Goal: Task Accomplishment & Management: Manage account settings

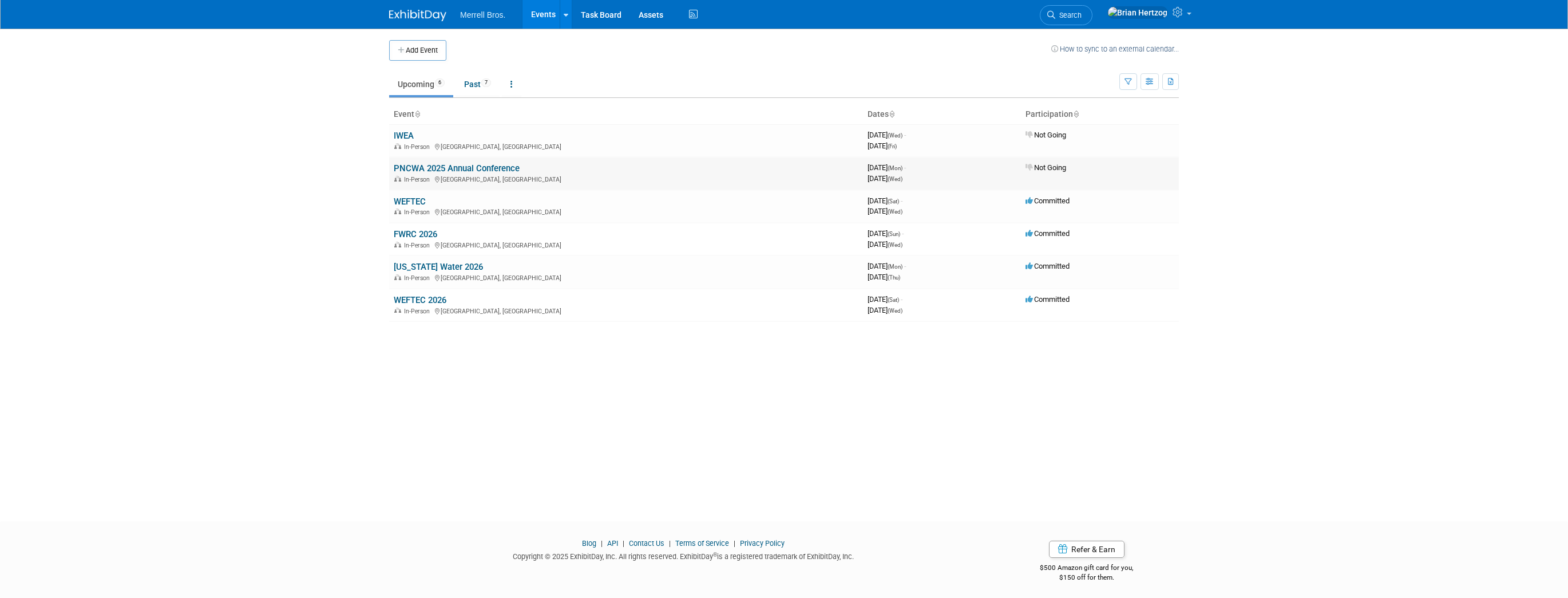
click at [427, 164] on link "PNCWA 2025 Annual Conference" at bounding box center [457, 168] width 126 height 11
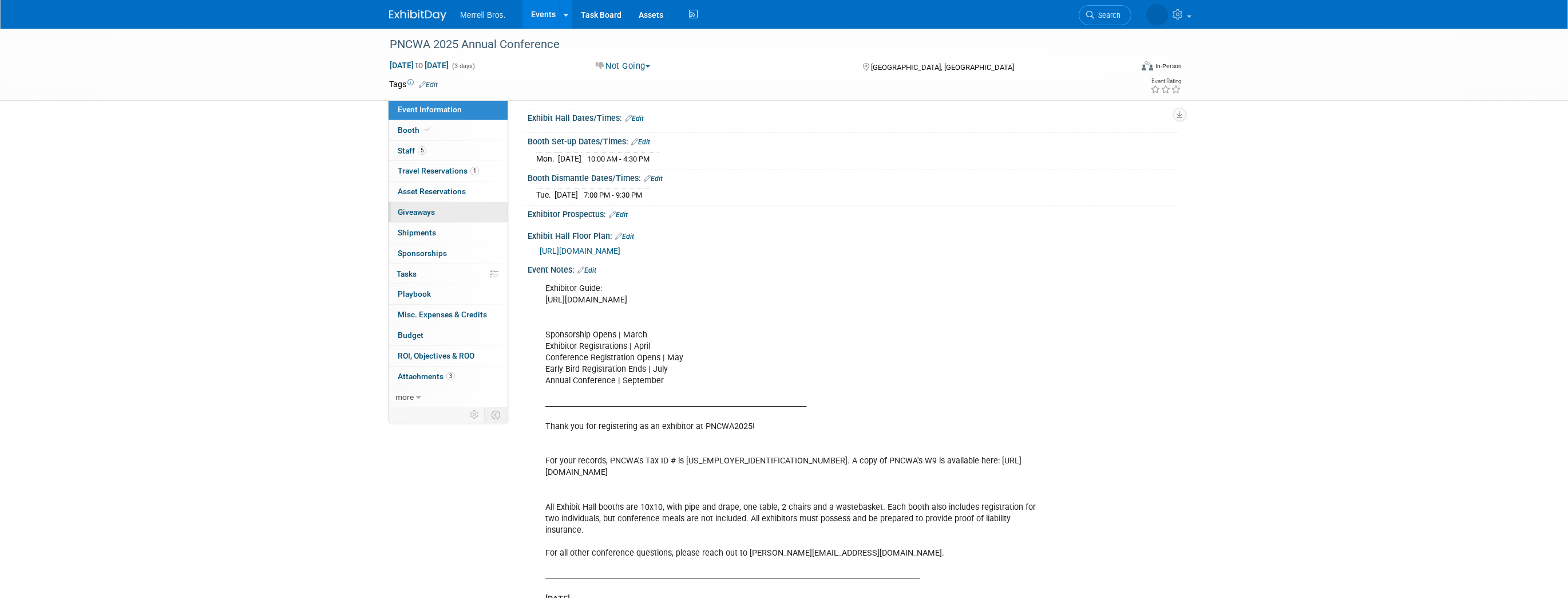
scroll to position [50, 0]
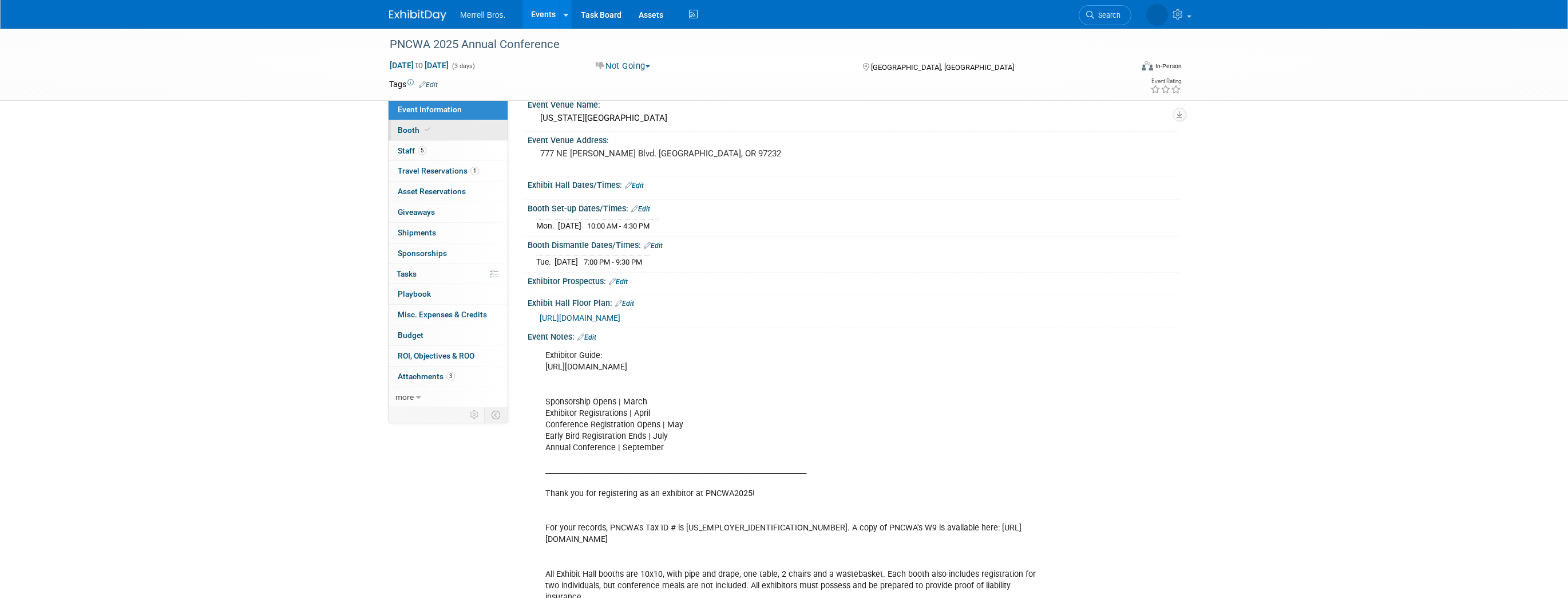
click at [406, 129] on span "Booth" at bounding box center [415, 130] width 35 height 9
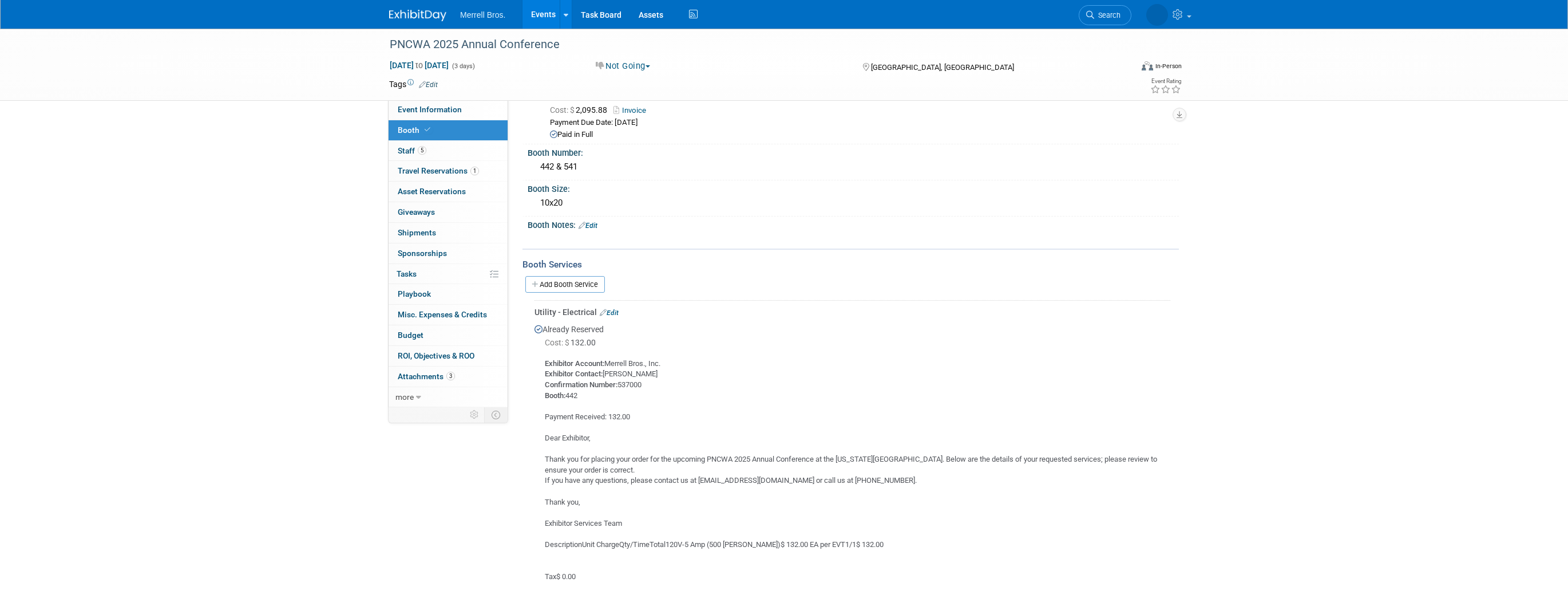
scroll to position [0, 0]
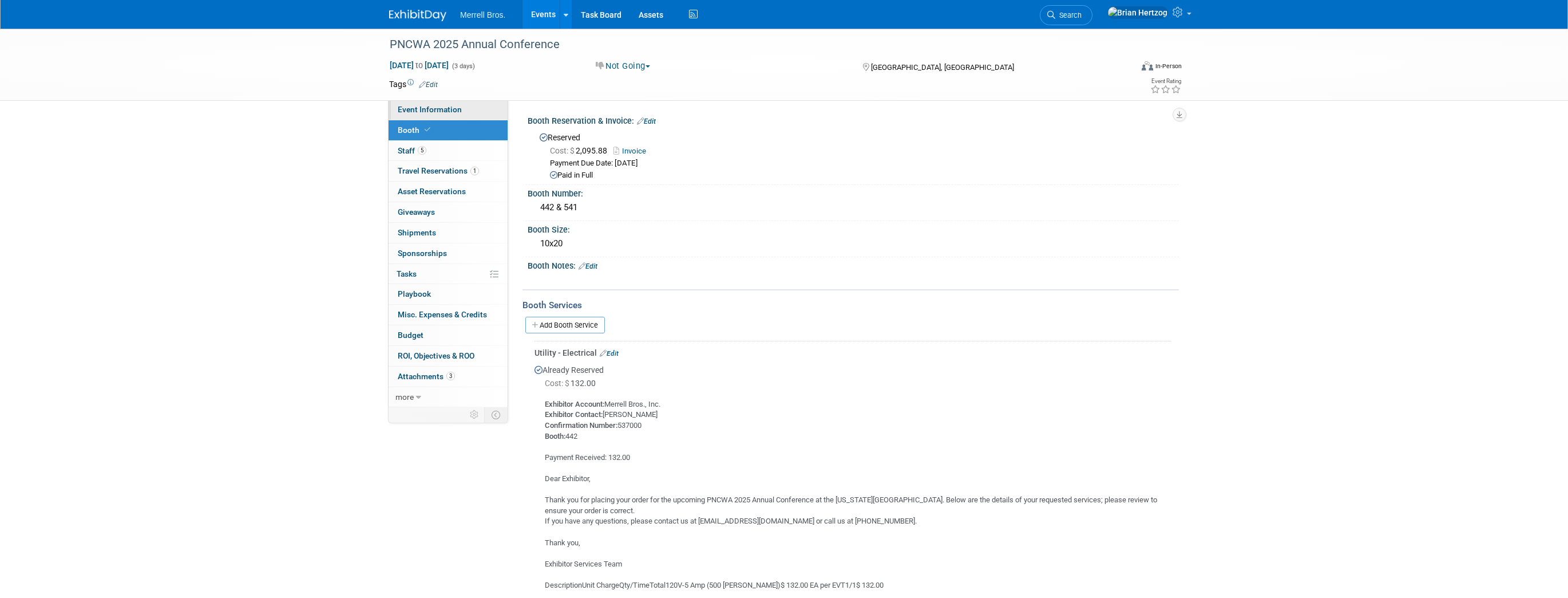
click at [410, 104] on link "Event Information" at bounding box center [448, 109] width 119 height 20
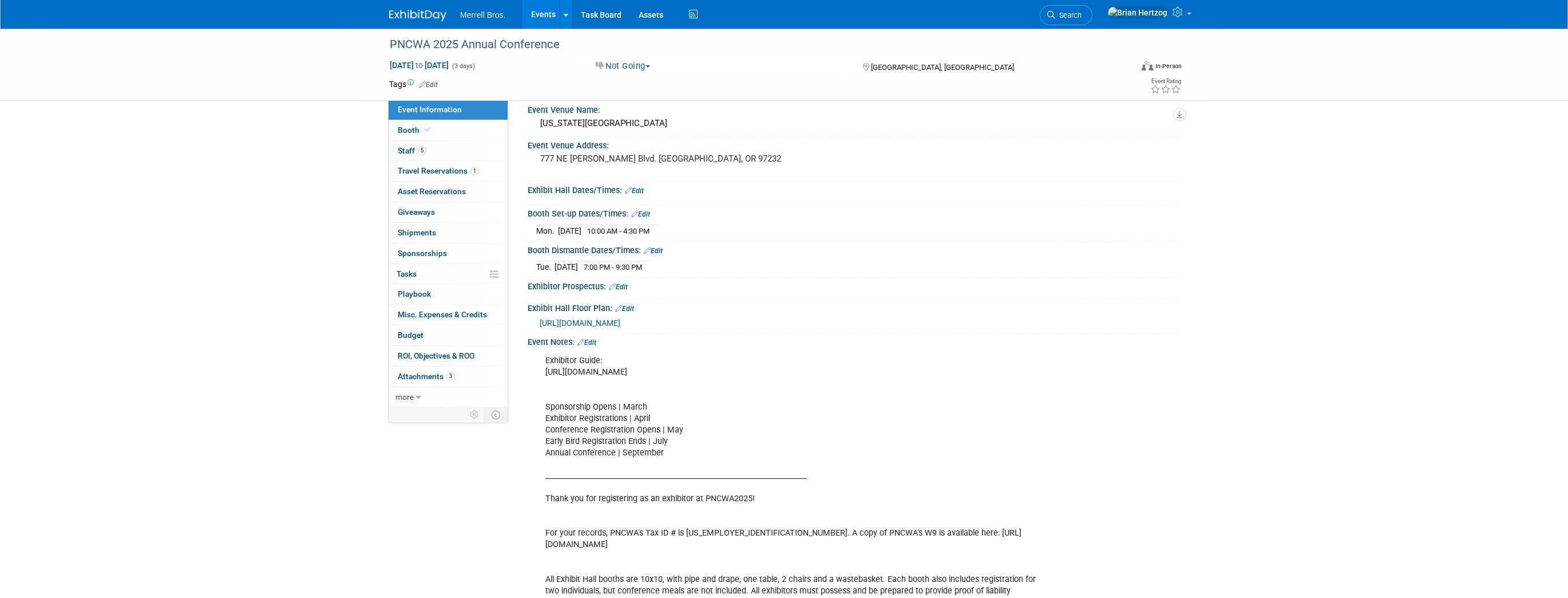
scroll to position [45, 0]
drag, startPoint x: 678, startPoint y: 369, endPoint x: 542, endPoint y: 367, distance: 136.0
copy div "[URL][DOMAIN_NAME]"
click at [416, 129] on span "Booth" at bounding box center [415, 130] width 35 height 9
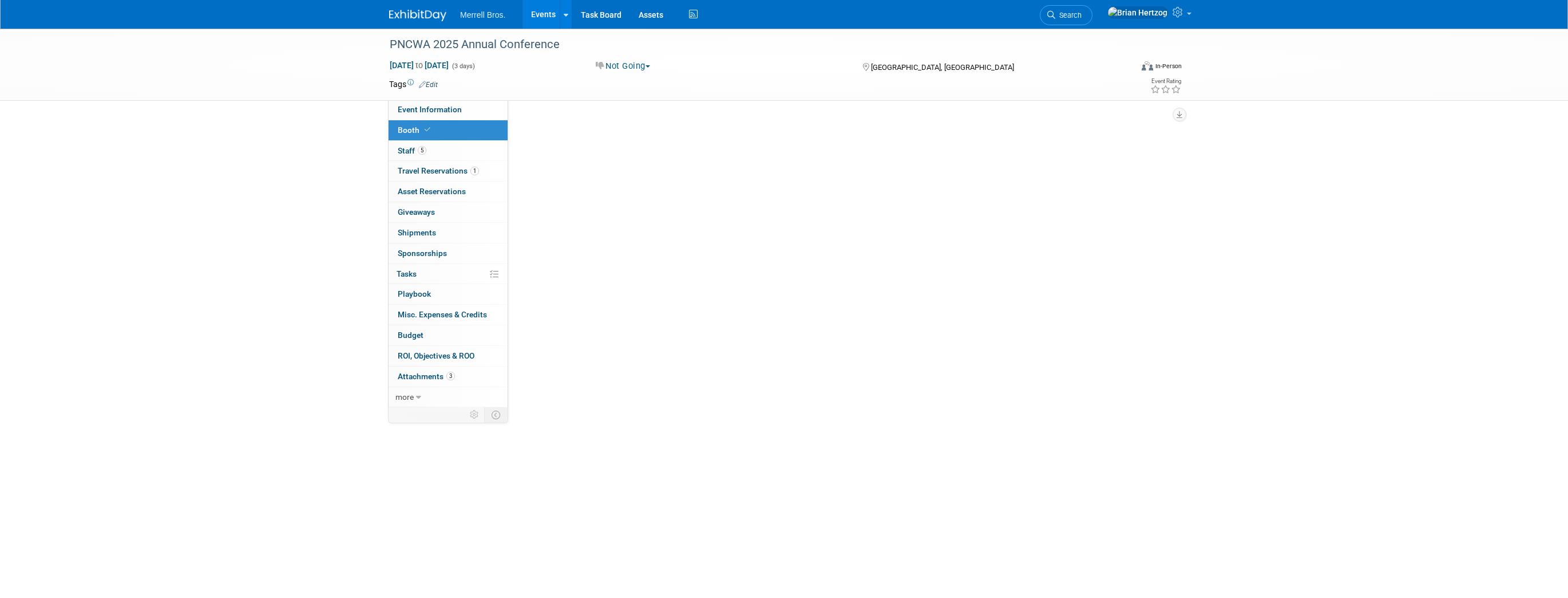
scroll to position [0, 0]
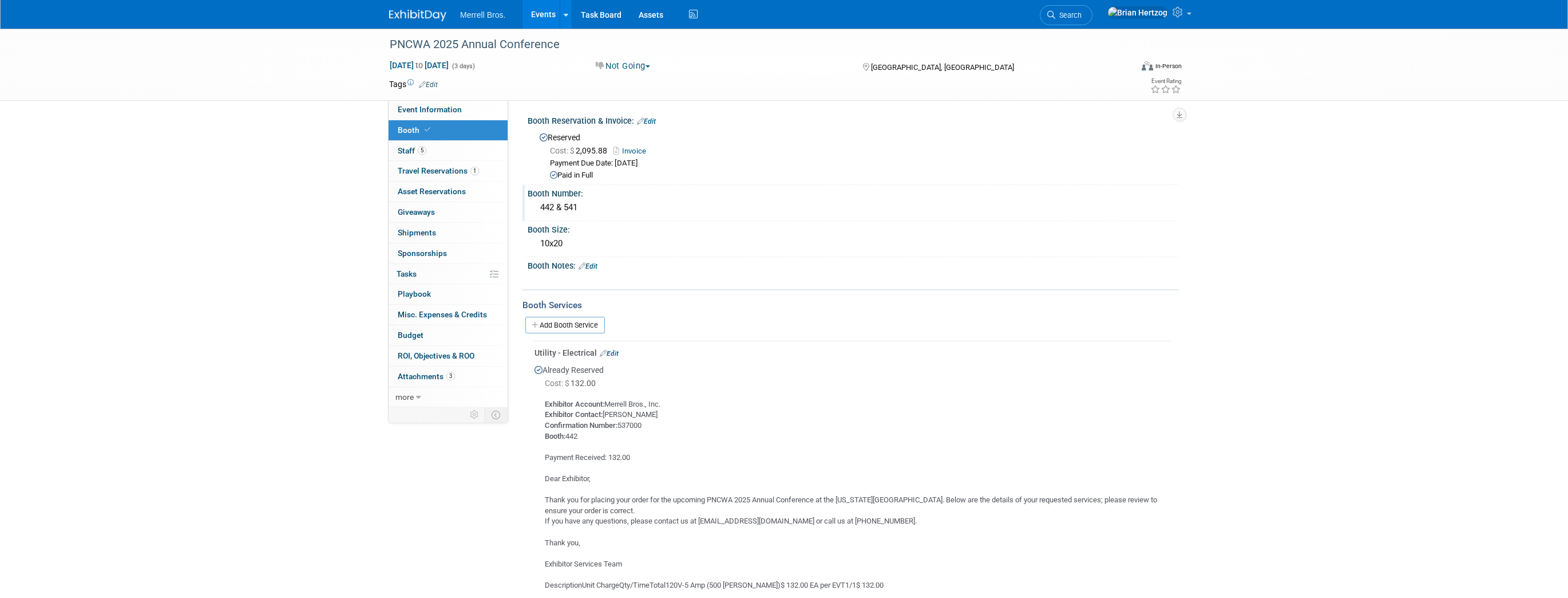
drag, startPoint x: 539, startPoint y: 207, endPoint x: 553, endPoint y: 205, distance: 14.1
click at [553, 205] on div "442 & 541" at bounding box center [853, 207] width 635 height 17
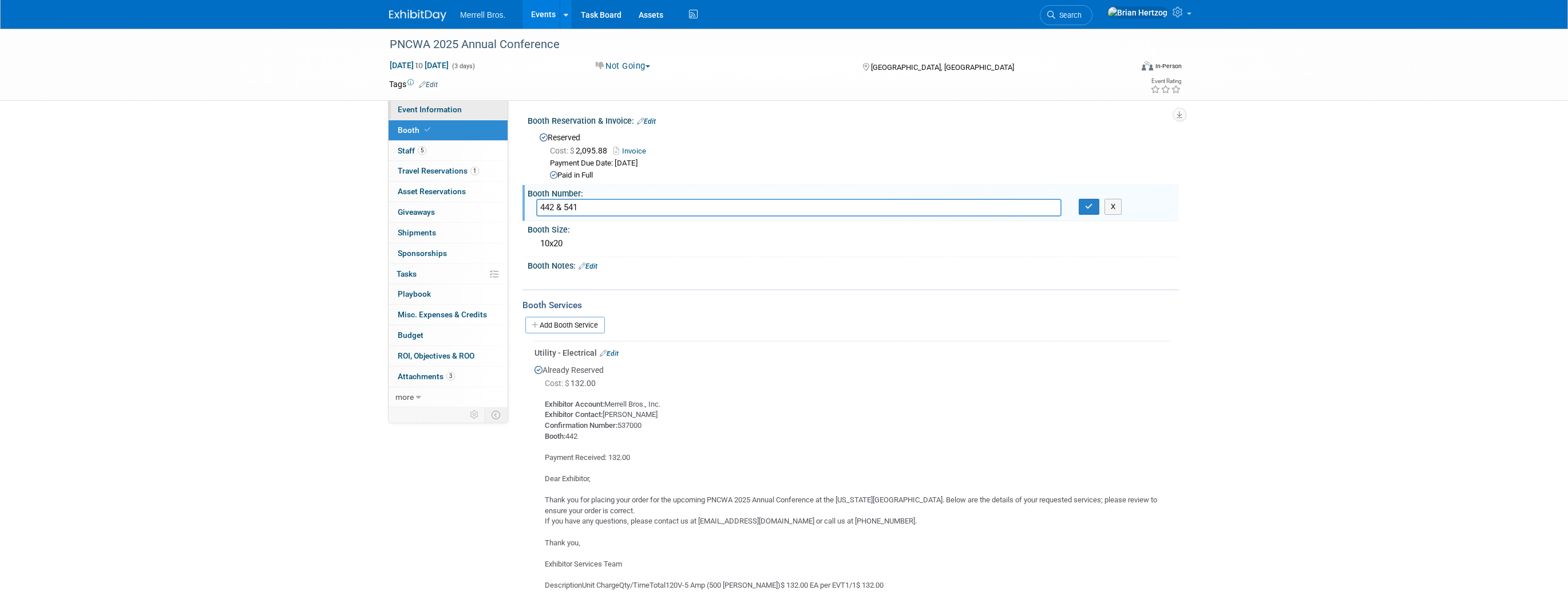
click at [410, 111] on span "Event Information" at bounding box center [429, 108] width 64 height 9
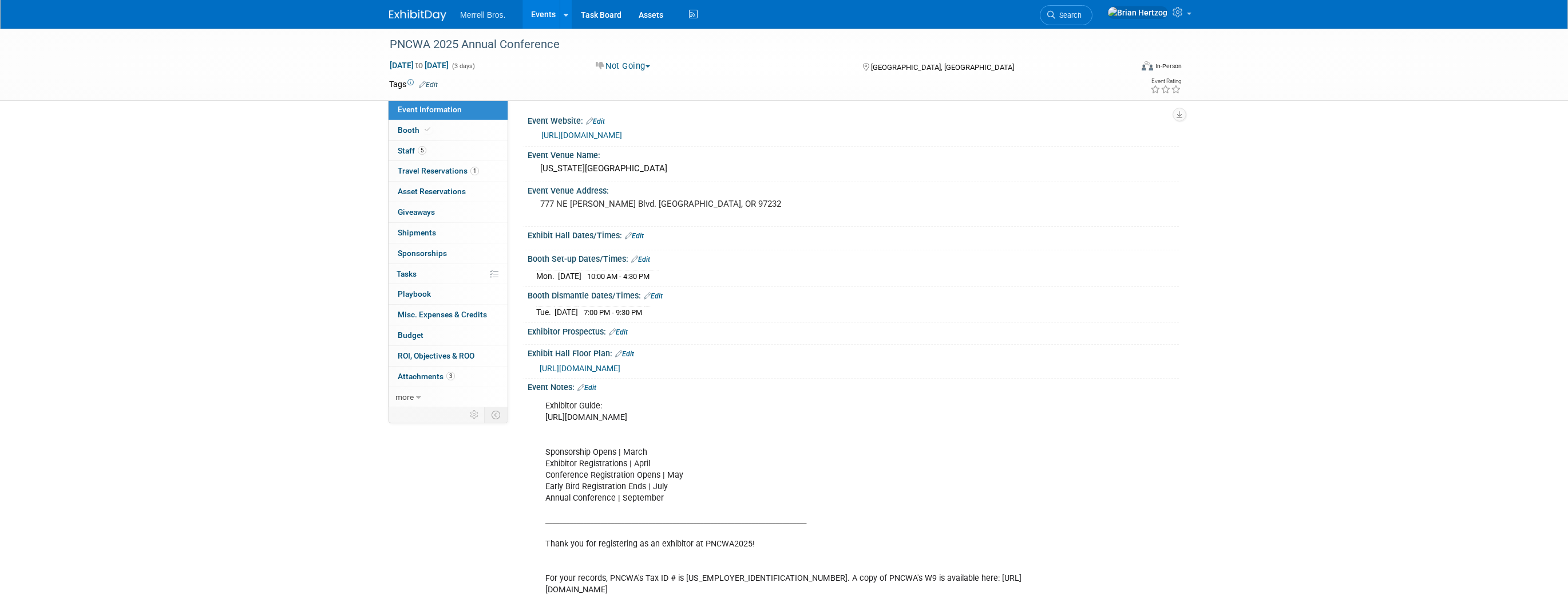
click at [601, 135] on link "https://conference.pncwa.org/" at bounding box center [581, 135] width 80 height 9
click at [408, 126] on span "Booth" at bounding box center [415, 130] width 35 height 9
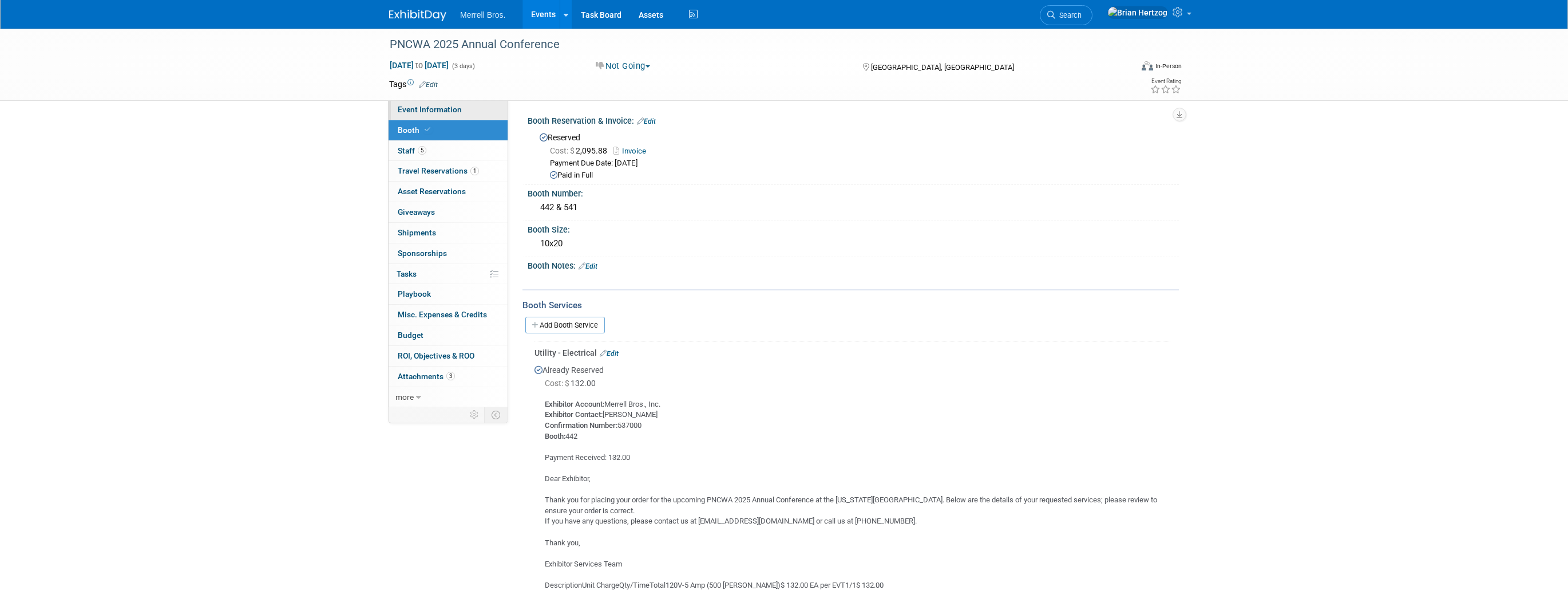
click at [411, 114] on link "Event Information" at bounding box center [448, 109] width 119 height 20
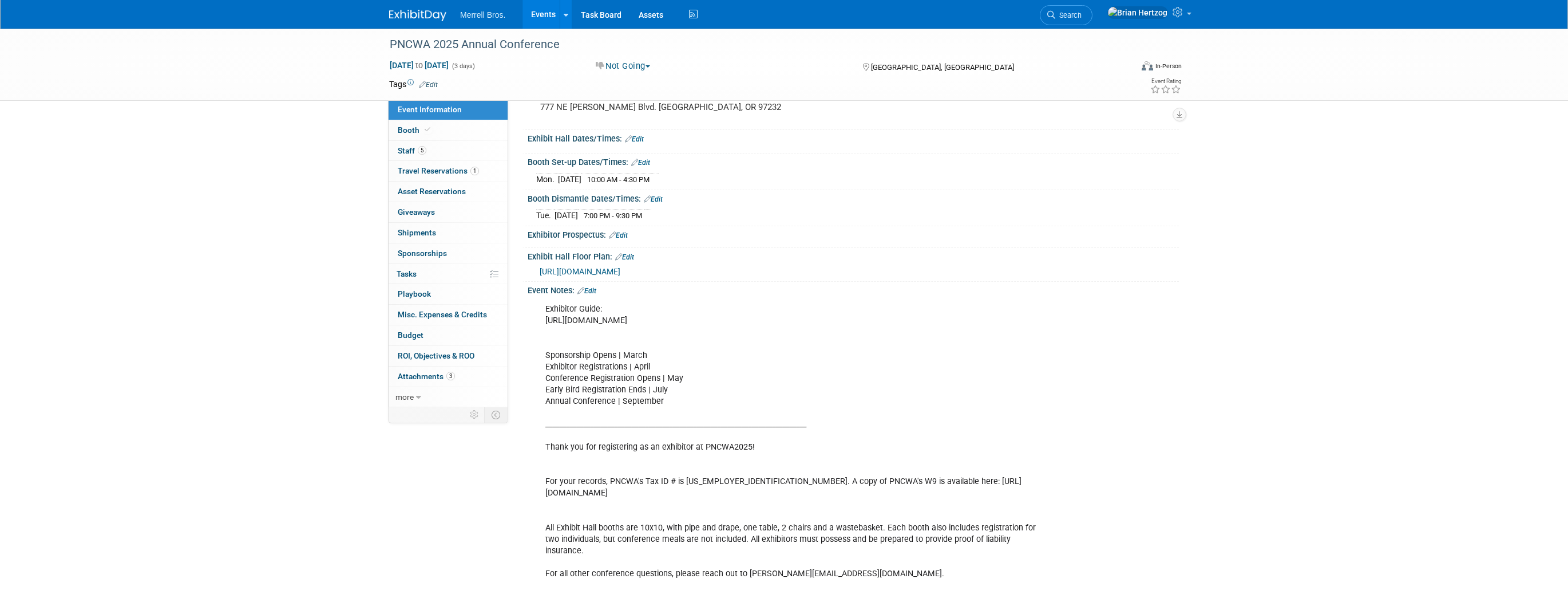
scroll to position [50, 0]
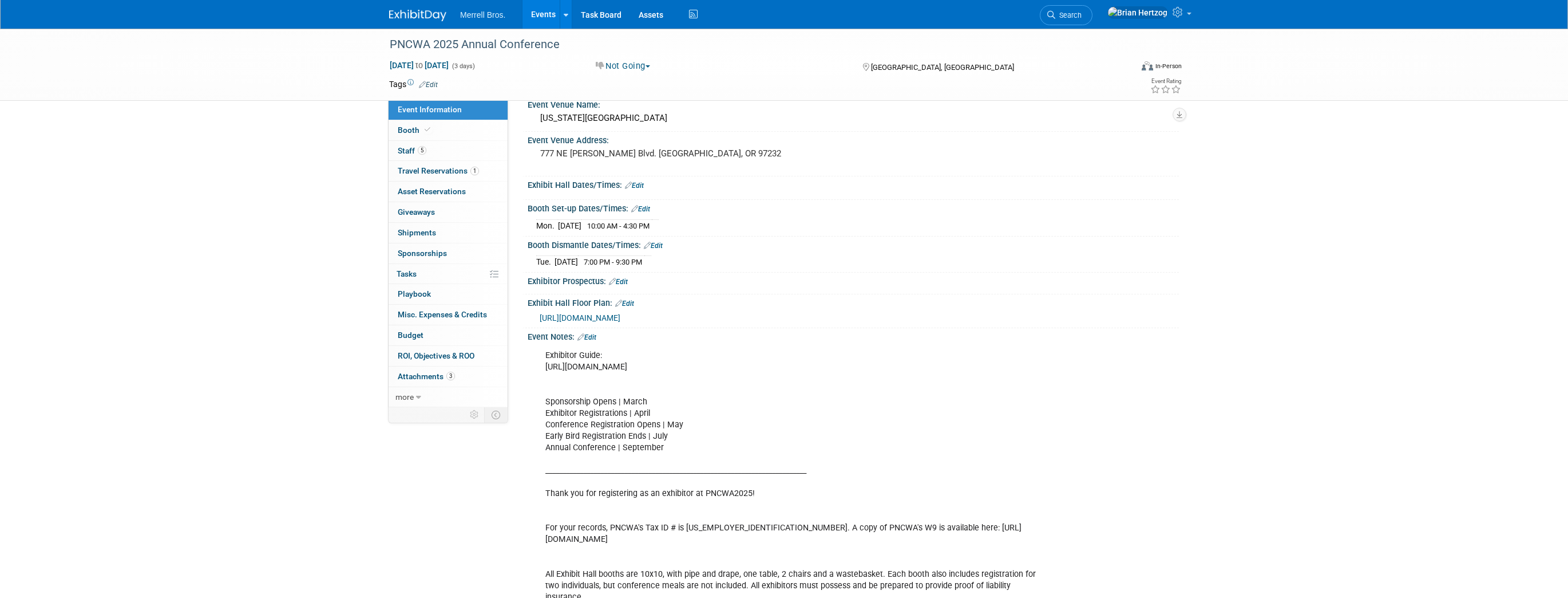
click at [586, 334] on link "Edit" at bounding box center [587, 337] width 19 height 8
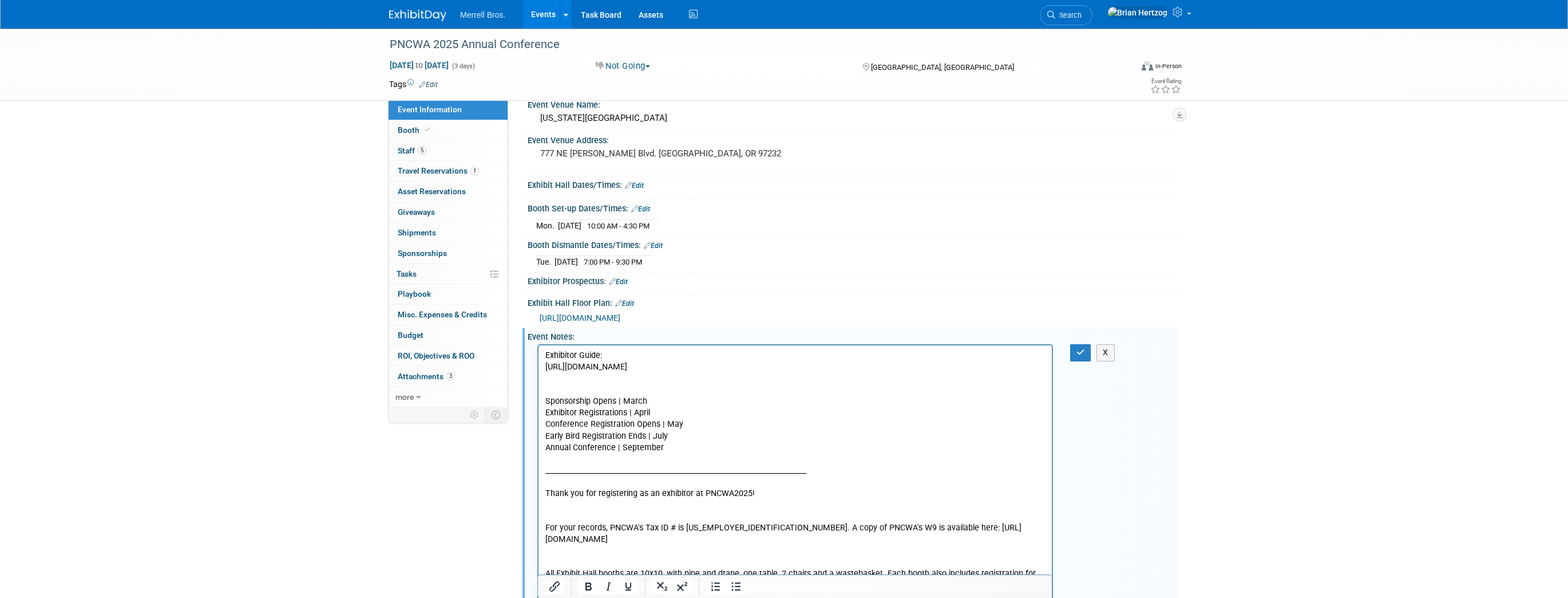
scroll to position [0, 0]
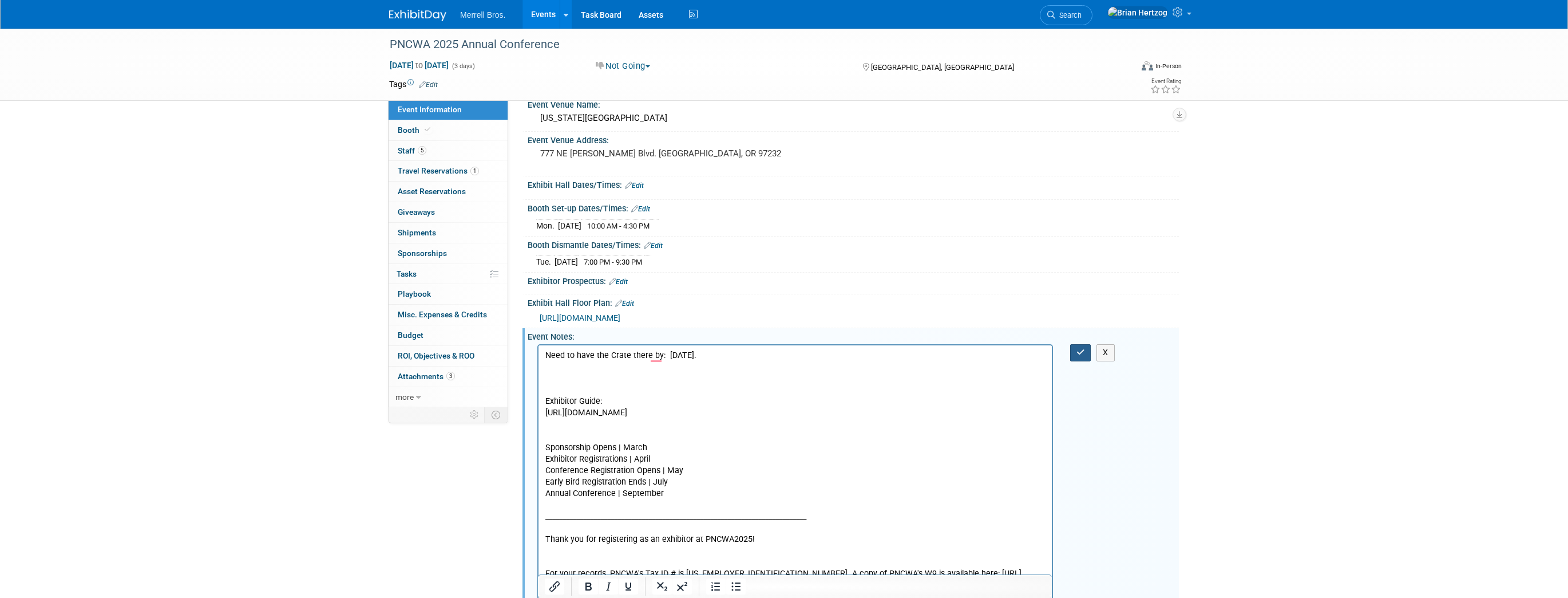
click at [1080, 348] on icon "button" at bounding box center [1080, 352] width 9 height 8
